Goal: Information Seeking & Learning: Find specific fact

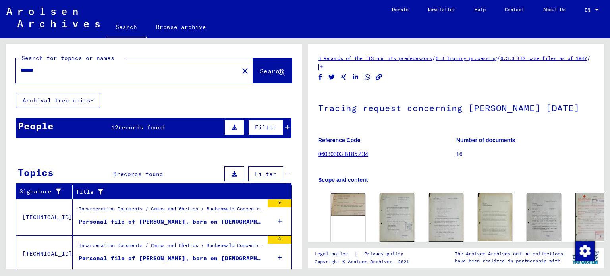
scroll to position [3, 0]
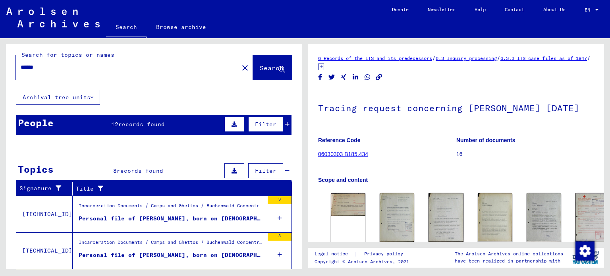
drag, startPoint x: 79, startPoint y: 66, endPoint x: 0, endPoint y: 60, distance: 79.6
click at [0, 60] on div "Search for topics or names ****** close Search Archival tree units People 12 re…" at bounding box center [152, 153] width 305 height 231
paste input "*****"
type input "**********"
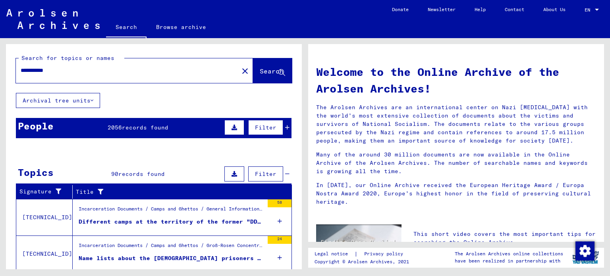
click at [285, 125] on icon at bounding box center [287, 128] width 4 height 6
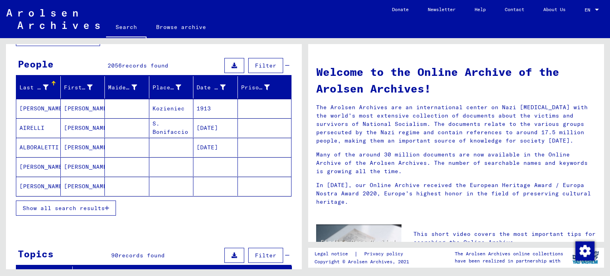
scroll to position [60, 0]
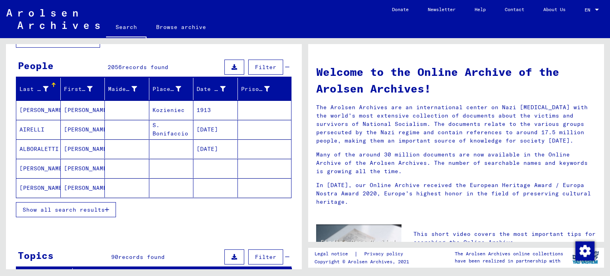
click at [59, 211] on span "Show all search results" at bounding box center [64, 209] width 82 height 7
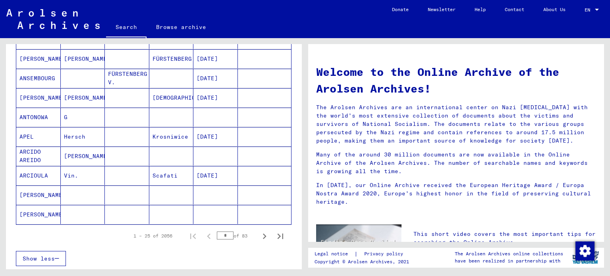
scroll to position [456, 0]
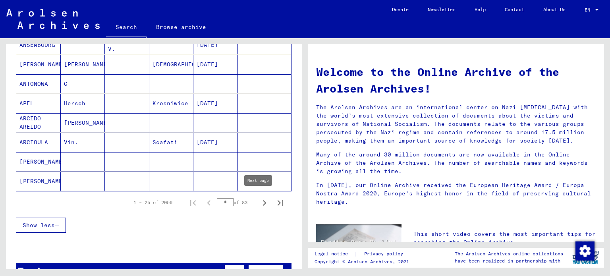
click at [263, 200] on icon "Next page" at bounding box center [265, 203] width 4 height 6
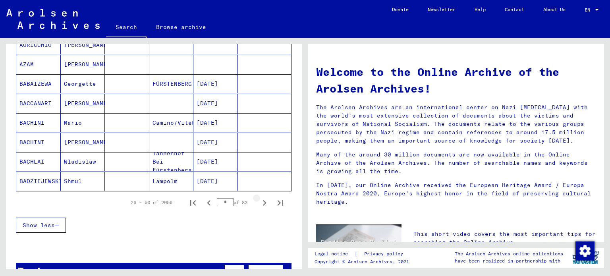
click at [263, 200] on icon "Next page" at bounding box center [265, 203] width 4 height 6
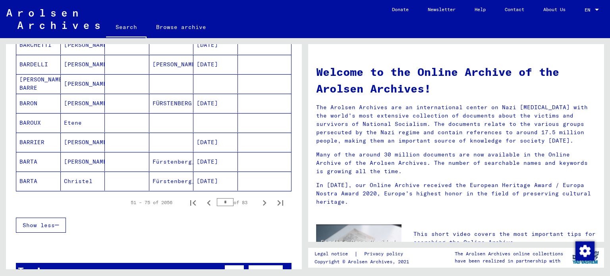
click at [263, 200] on icon "Next page" at bounding box center [265, 203] width 4 height 6
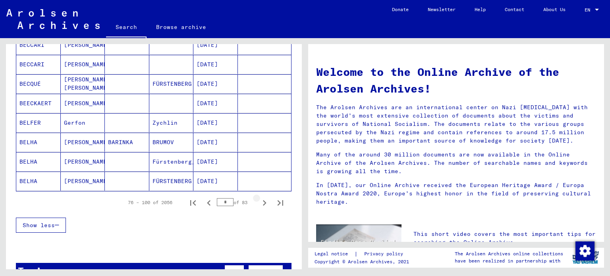
click at [263, 200] on icon "Next page" at bounding box center [265, 203] width 4 height 6
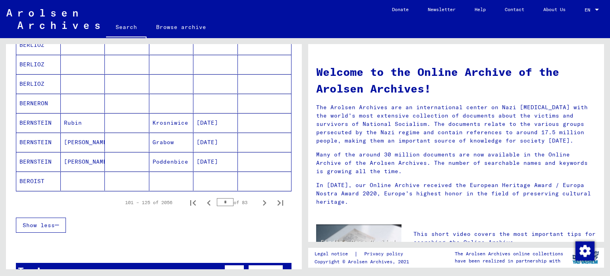
click at [263, 200] on icon "Next page" at bounding box center [265, 203] width 4 height 6
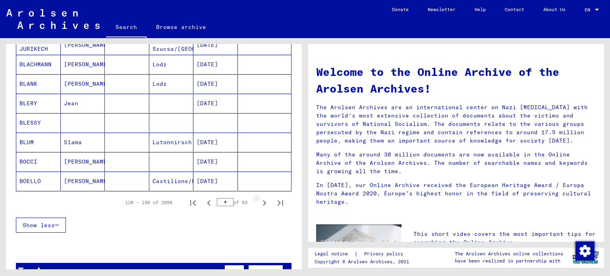
click at [263, 200] on icon "Next page" at bounding box center [265, 203] width 4 height 6
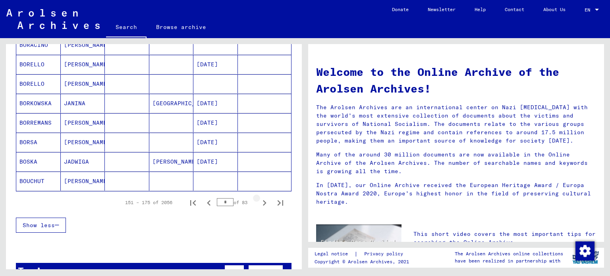
click at [263, 200] on icon "Next page" at bounding box center [265, 203] width 4 height 6
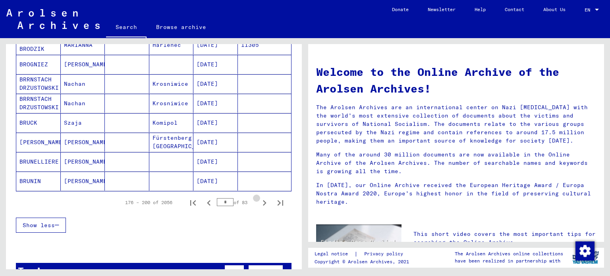
click at [263, 200] on icon "Next page" at bounding box center [265, 203] width 4 height 6
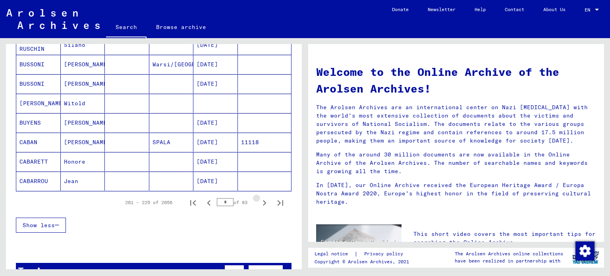
click at [263, 200] on icon "Next page" at bounding box center [265, 203] width 4 height 6
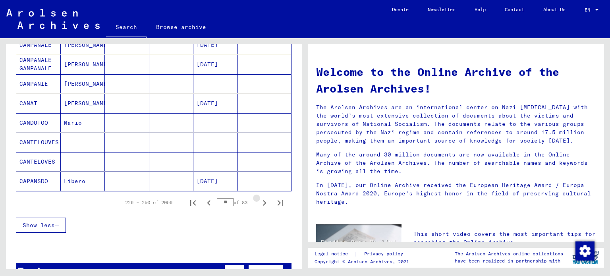
click at [263, 200] on icon "Next page" at bounding box center [265, 203] width 4 height 6
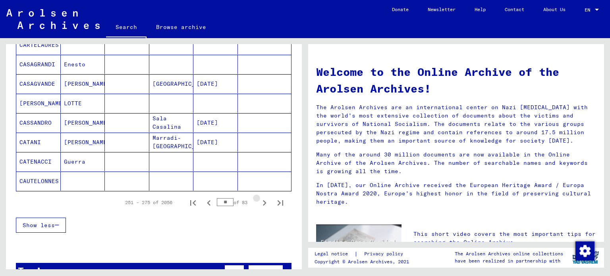
click at [263, 200] on icon "Next page" at bounding box center [265, 203] width 4 height 6
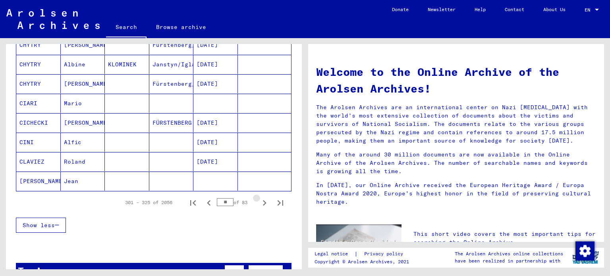
click at [263, 200] on icon "Next page" at bounding box center [265, 203] width 4 height 6
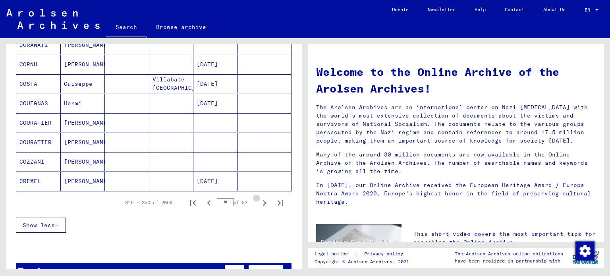
click at [263, 200] on icon "Next page" at bounding box center [265, 203] width 4 height 6
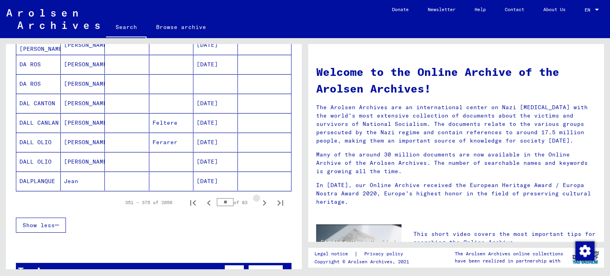
click at [263, 200] on icon "Next page" at bounding box center [265, 203] width 4 height 6
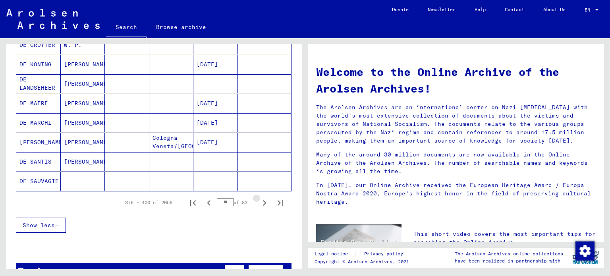
click at [263, 200] on icon "Next page" at bounding box center [265, 203] width 4 height 6
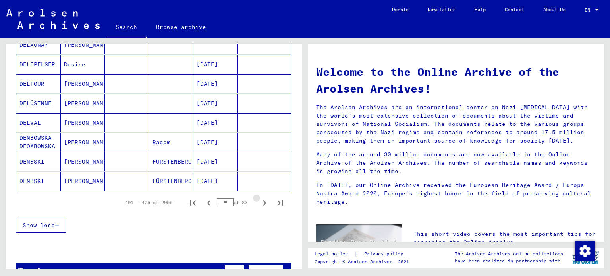
click at [263, 200] on icon "Next page" at bounding box center [265, 203] width 4 height 6
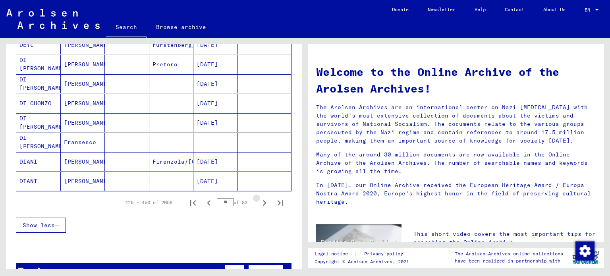
click at [263, 200] on icon "Next page" at bounding box center [265, 203] width 4 height 6
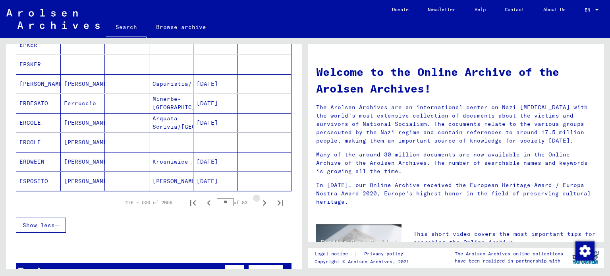
click at [263, 200] on icon "Next page" at bounding box center [265, 203] width 4 height 6
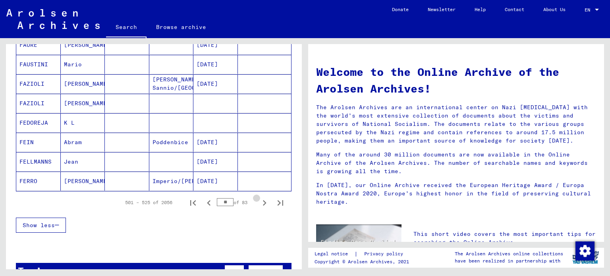
click at [263, 200] on icon "Next page" at bounding box center [265, 203] width 4 height 6
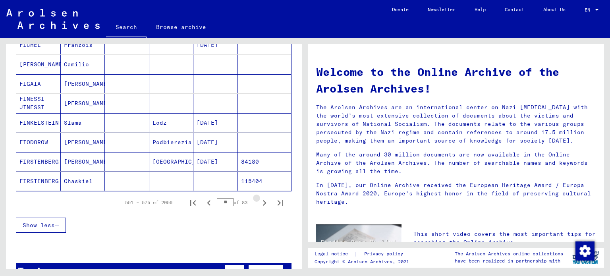
click at [263, 200] on icon "Next page" at bounding box center [265, 203] width 4 height 6
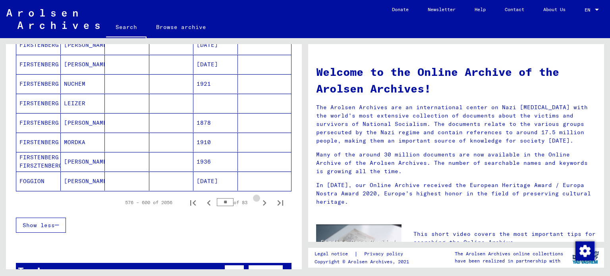
click at [263, 200] on icon "Next page" at bounding box center [265, 203] width 4 height 6
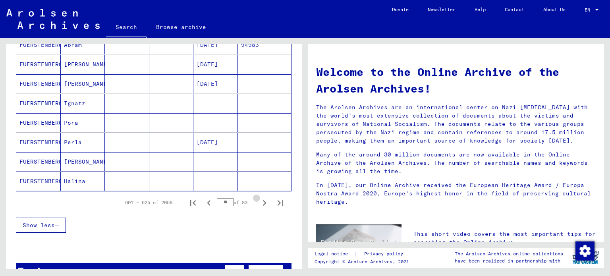
click at [263, 200] on icon "Next page" at bounding box center [265, 203] width 4 height 6
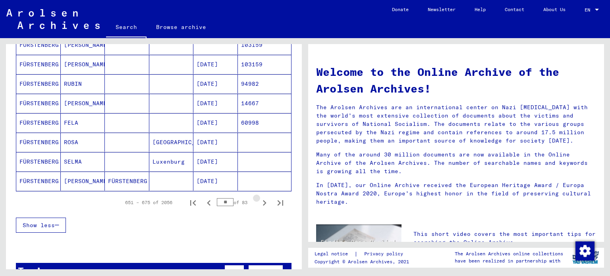
click at [263, 200] on icon "Next page" at bounding box center [265, 203] width 4 height 6
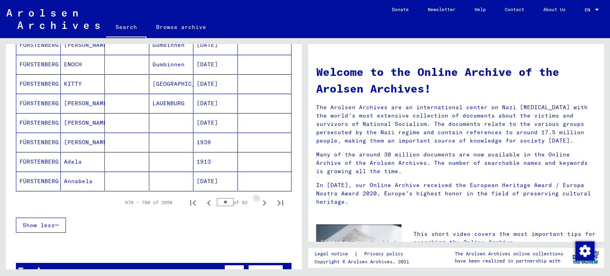
click at [263, 200] on icon "Next page" at bounding box center [265, 203] width 4 height 6
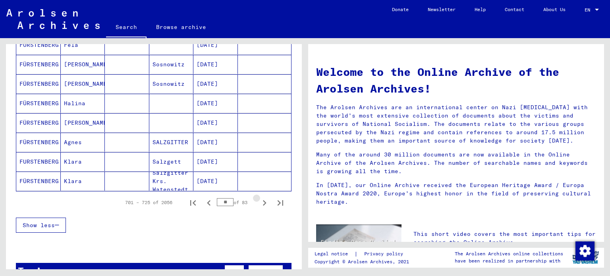
click at [263, 200] on icon "Next page" at bounding box center [265, 203] width 4 height 6
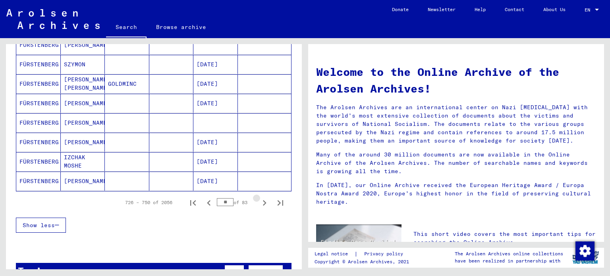
click at [263, 200] on icon "Next page" at bounding box center [265, 203] width 4 height 6
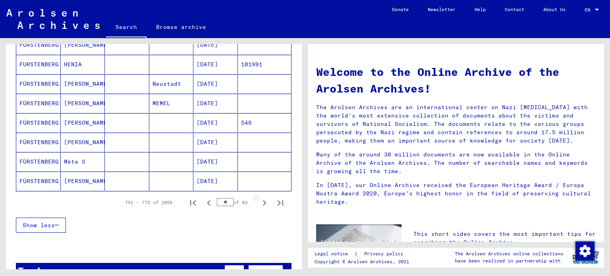
click at [263, 200] on icon "Next page" at bounding box center [265, 203] width 4 height 6
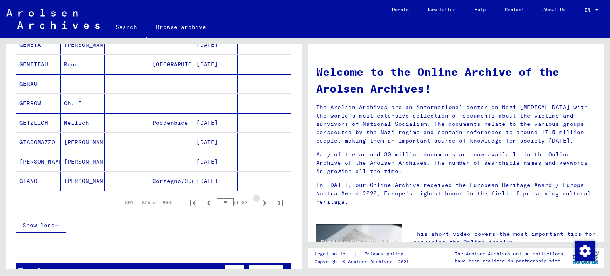
click at [263, 200] on icon "Next page" at bounding box center [265, 203] width 4 height 6
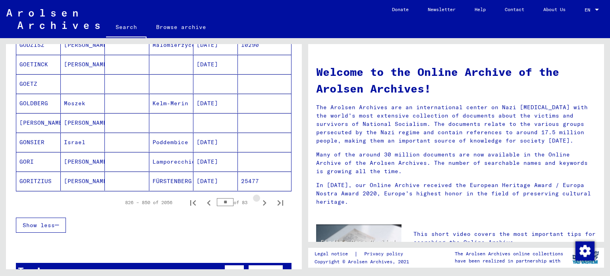
click at [263, 200] on icon "Next page" at bounding box center [265, 203] width 4 height 6
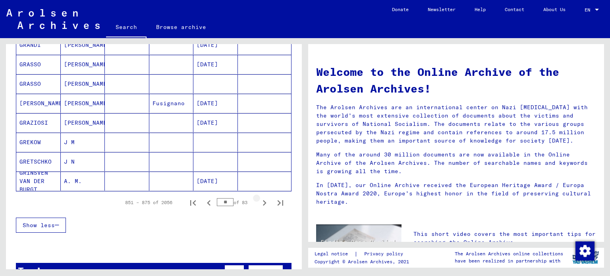
click at [263, 200] on icon "Next page" at bounding box center [265, 203] width 4 height 6
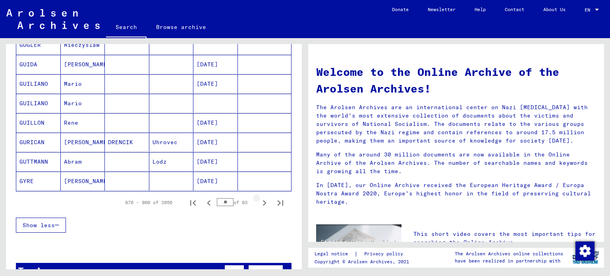
click at [263, 200] on icon "Next page" at bounding box center [265, 203] width 4 height 6
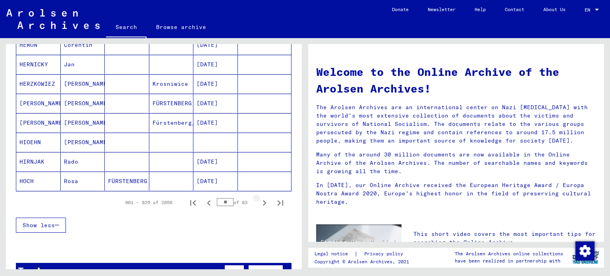
click at [263, 200] on icon "Next page" at bounding box center [265, 203] width 4 height 6
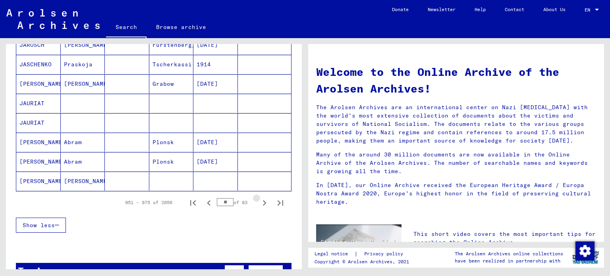
click at [263, 200] on icon "Next page" at bounding box center [265, 203] width 4 height 6
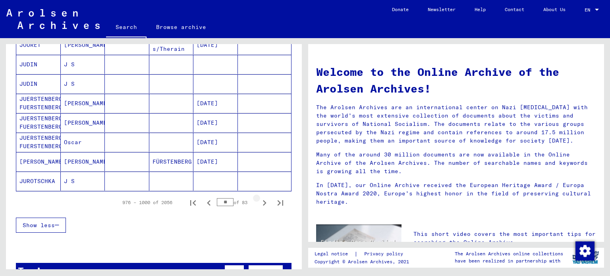
click at [263, 200] on icon "Next page" at bounding box center [265, 203] width 4 height 6
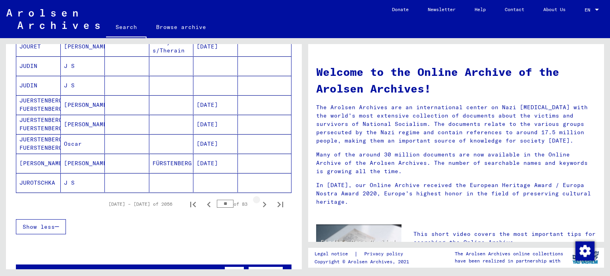
scroll to position [458, 0]
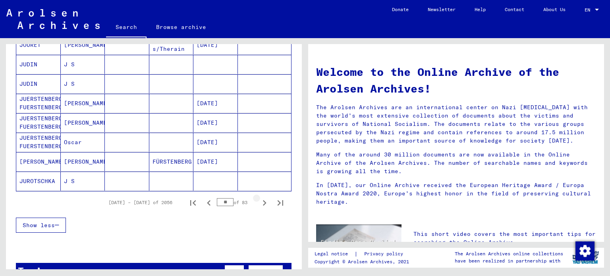
click at [263, 200] on icon "Next page" at bounding box center [265, 203] width 4 height 6
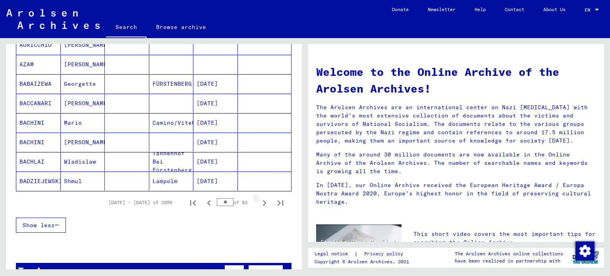
click at [263, 200] on icon "Next page" at bounding box center [265, 203] width 4 height 6
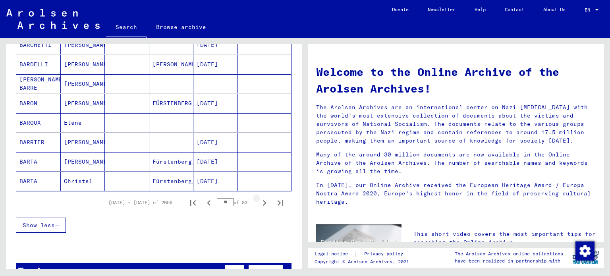
click at [263, 200] on icon "Next page" at bounding box center [265, 203] width 4 height 6
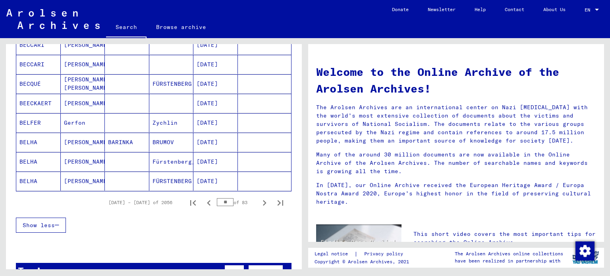
click at [263, 200] on icon "Next page" at bounding box center [265, 203] width 4 height 6
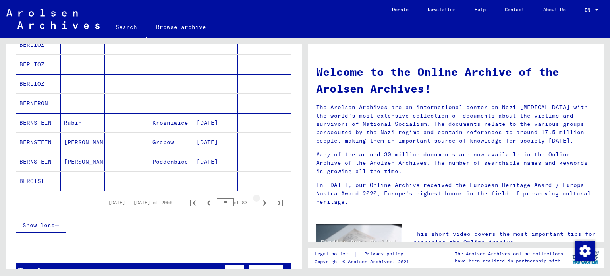
click at [263, 200] on icon "Next page" at bounding box center [265, 203] width 4 height 6
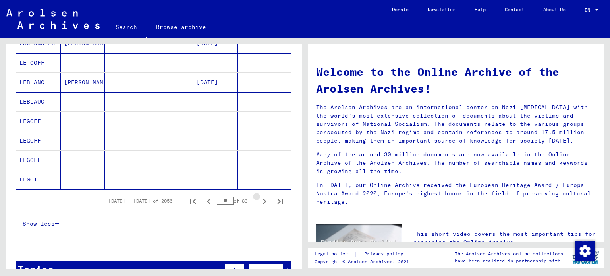
click at [263, 199] on icon "Next page" at bounding box center [265, 202] width 4 height 6
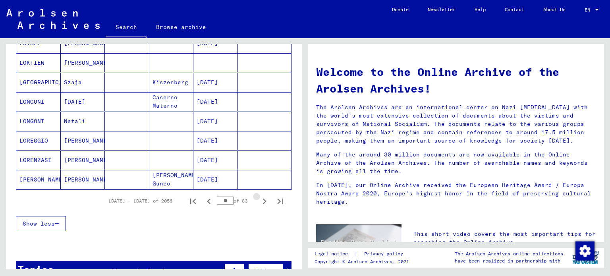
scroll to position [456, 0]
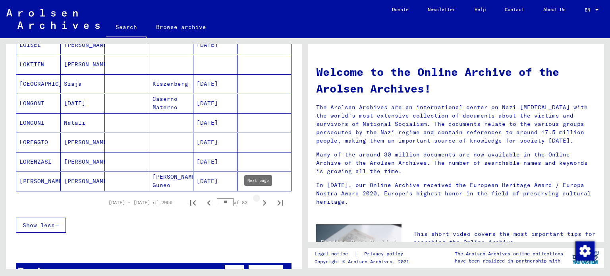
click at [259, 197] on icon "Next page" at bounding box center [264, 202] width 11 height 11
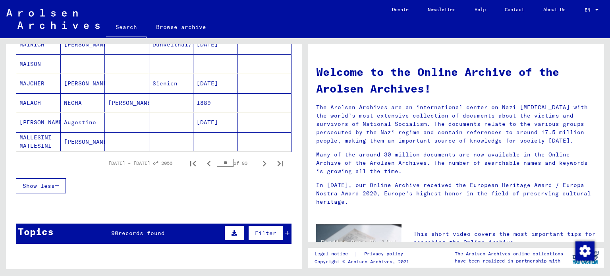
scroll to position [527, 0]
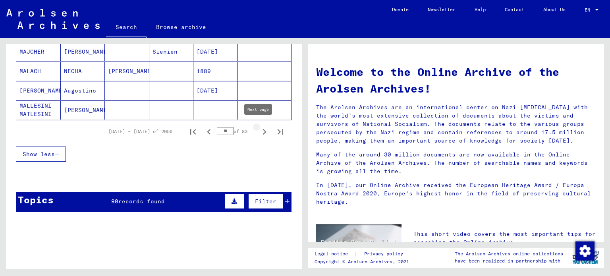
click at [259, 131] on icon "Next page" at bounding box center [264, 131] width 11 height 11
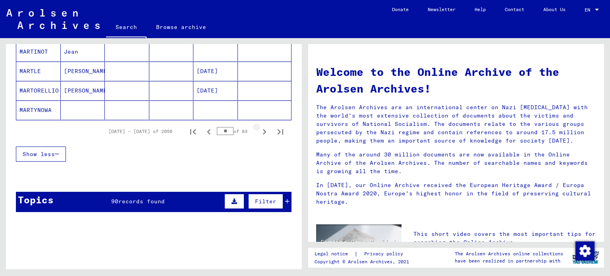
click at [259, 131] on icon "Next page" at bounding box center [264, 131] width 11 height 11
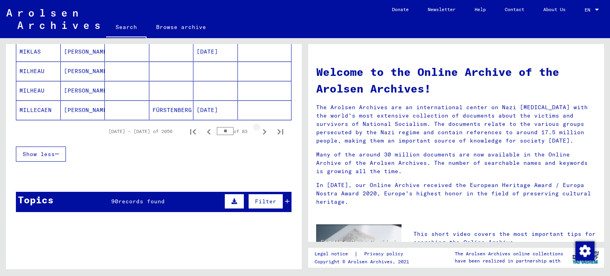
click at [259, 131] on icon "Next page" at bounding box center [264, 131] width 11 height 11
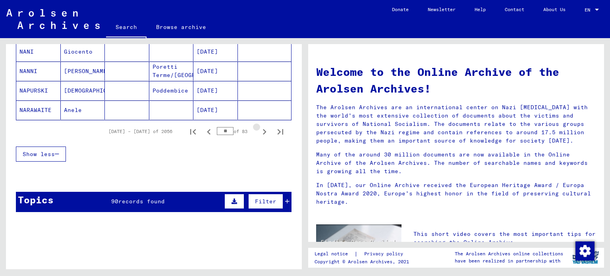
click at [259, 131] on icon "Next page" at bounding box center [264, 131] width 11 height 11
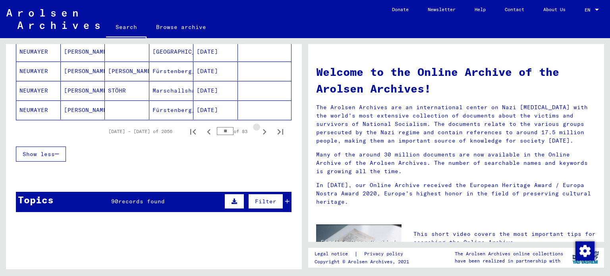
click at [259, 131] on icon "Next page" at bounding box center [264, 131] width 11 height 11
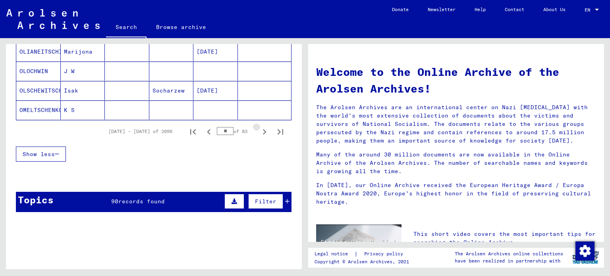
click at [259, 131] on icon "Next page" at bounding box center [264, 131] width 11 height 11
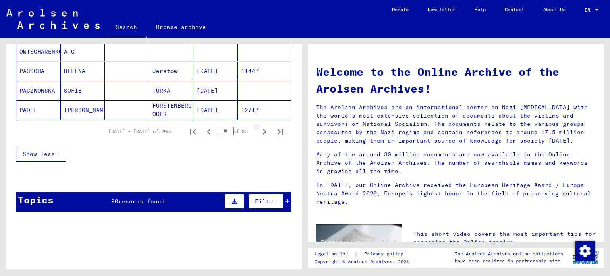
click at [259, 131] on icon "Next page" at bounding box center [264, 131] width 11 height 11
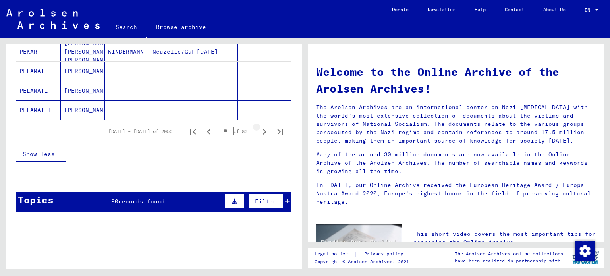
click at [259, 131] on icon "Next page" at bounding box center [264, 131] width 11 height 11
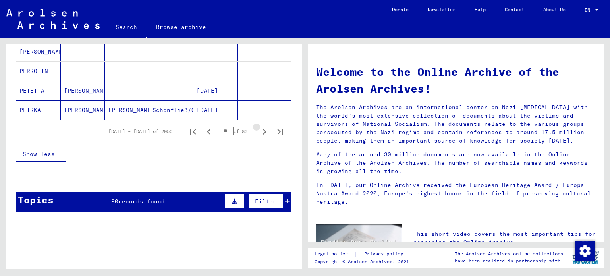
click at [259, 131] on icon "Next page" at bounding box center [264, 131] width 11 height 11
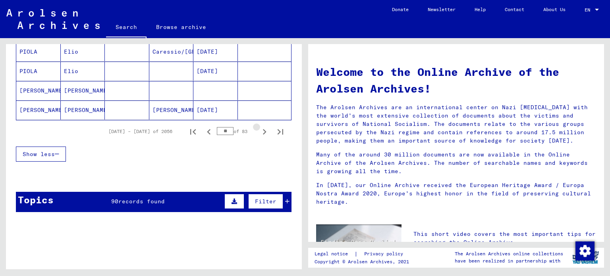
click at [259, 131] on icon "Next page" at bounding box center [264, 131] width 11 height 11
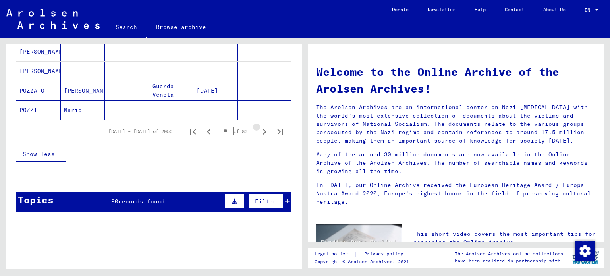
click at [259, 131] on icon "Next page" at bounding box center [264, 131] width 11 height 11
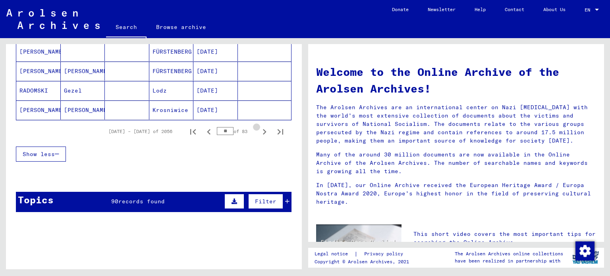
click at [259, 131] on icon "Next page" at bounding box center [264, 131] width 11 height 11
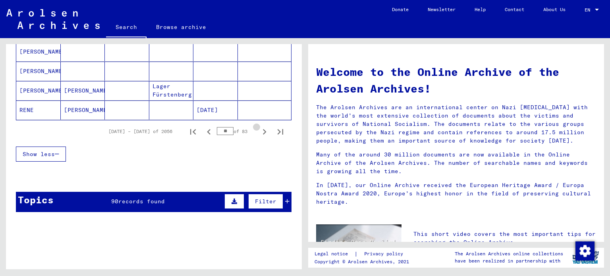
click at [259, 131] on icon "Next page" at bounding box center [264, 131] width 11 height 11
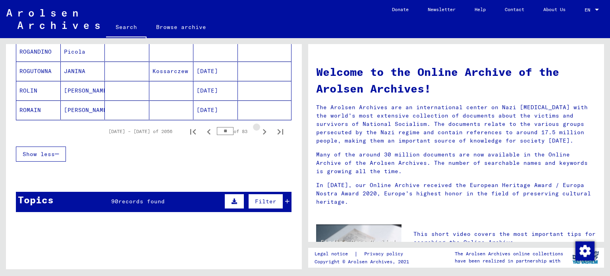
click at [259, 131] on icon "Next page" at bounding box center [264, 131] width 11 height 11
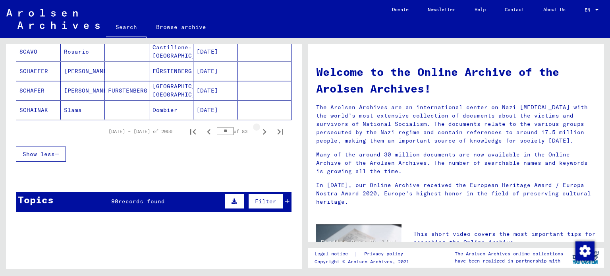
click at [259, 130] on icon "Next page" at bounding box center [264, 131] width 11 height 11
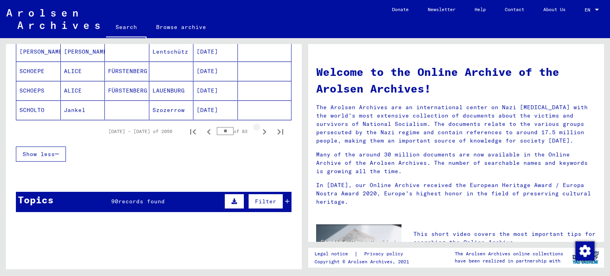
click at [259, 130] on icon "Next page" at bounding box center [264, 131] width 11 height 11
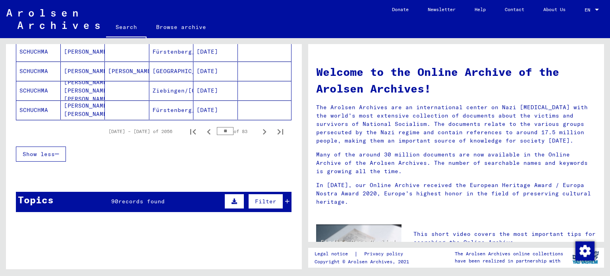
click at [259, 130] on icon "Next page" at bounding box center [264, 131] width 11 height 11
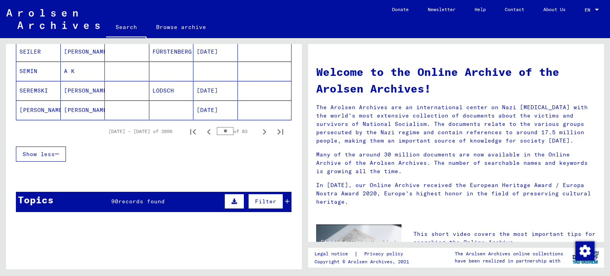
click at [259, 130] on icon "Next page" at bounding box center [264, 131] width 11 height 11
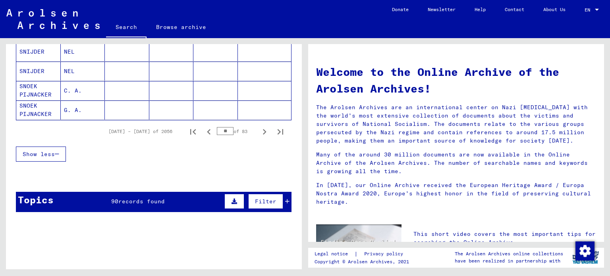
click at [259, 130] on icon "Next page" at bounding box center [264, 131] width 11 height 11
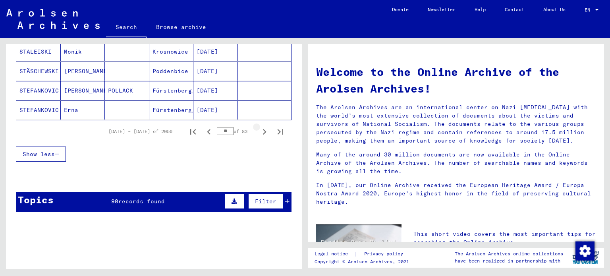
click at [259, 130] on icon "Next page" at bounding box center [264, 131] width 11 height 11
type input "**"
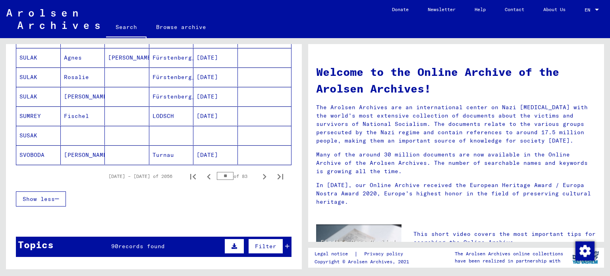
scroll to position [584, 0]
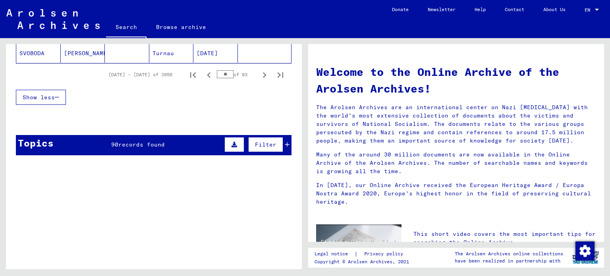
click at [280, 145] on div "Filter" at bounding box center [255, 144] width 67 height 19
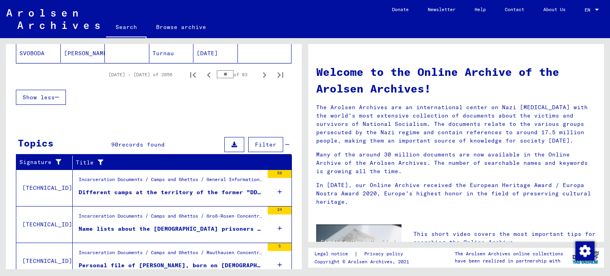
click at [182, 216] on div "Incarceration Documents / Camps and Ghettos / Groß-Rosen Concentration Camp / L…" at bounding box center [171, 217] width 185 height 11
